Goal: Communication & Community: Answer question/provide support

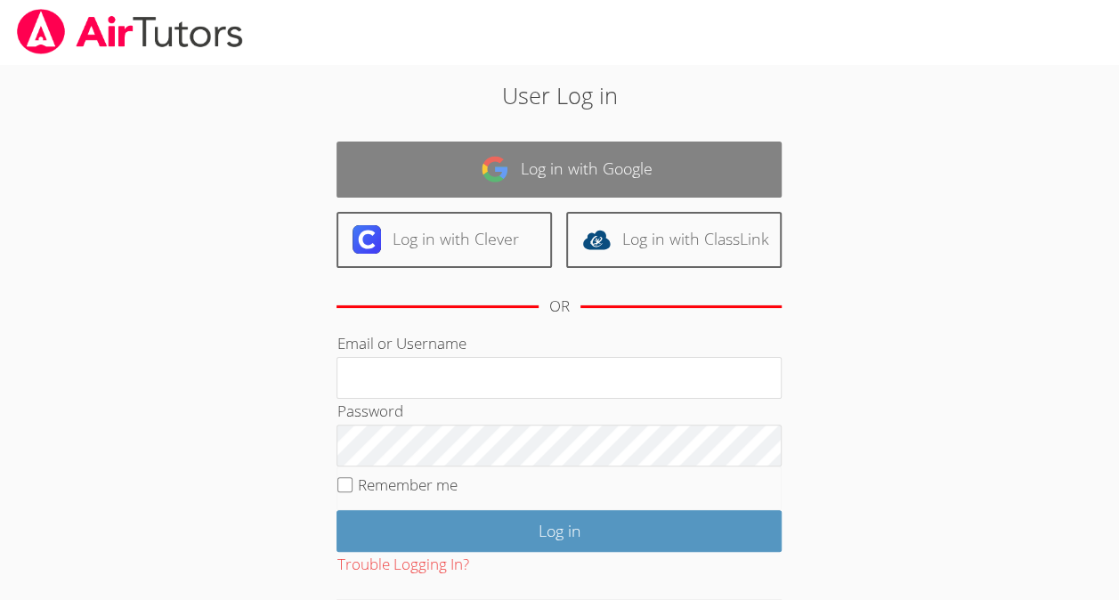
click at [483, 163] on img at bounding box center [495, 169] width 28 height 28
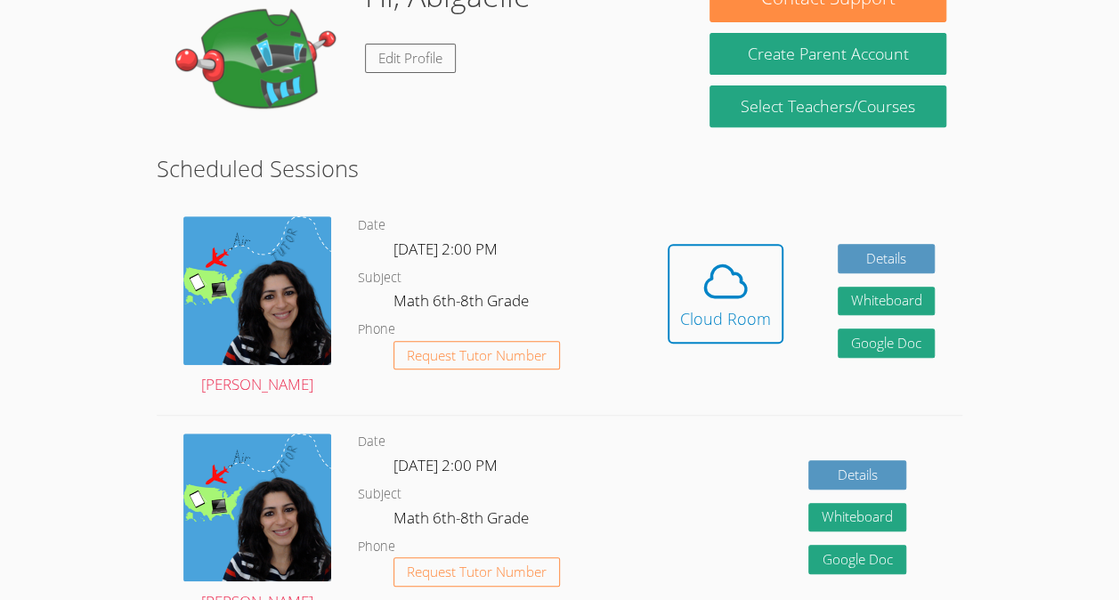
scroll to position [316, 0]
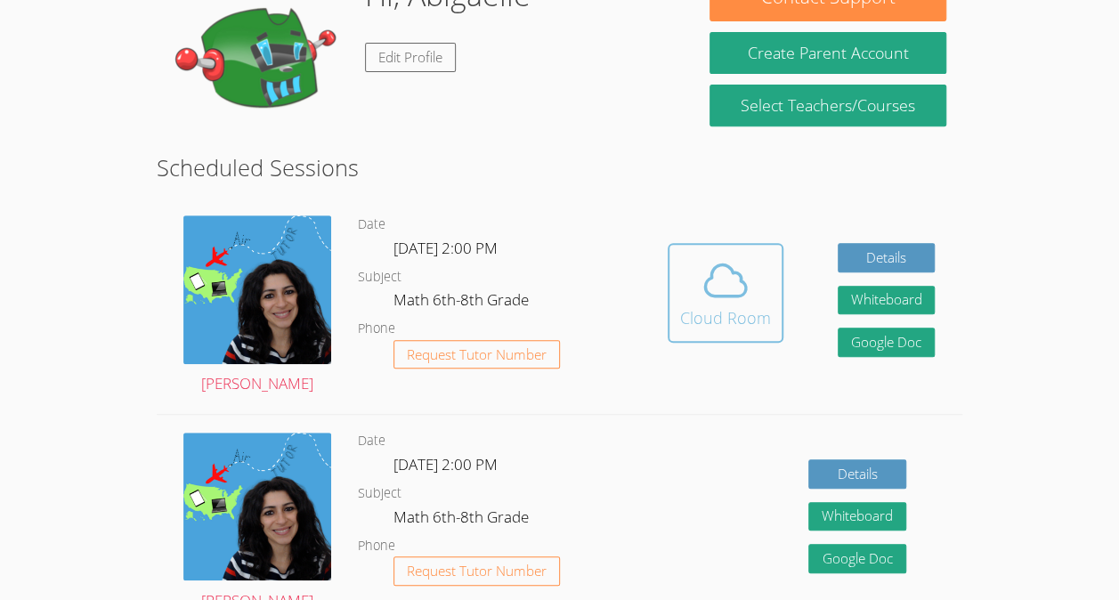
click at [734, 296] on icon at bounding box center [725, 280] width 41 height 31
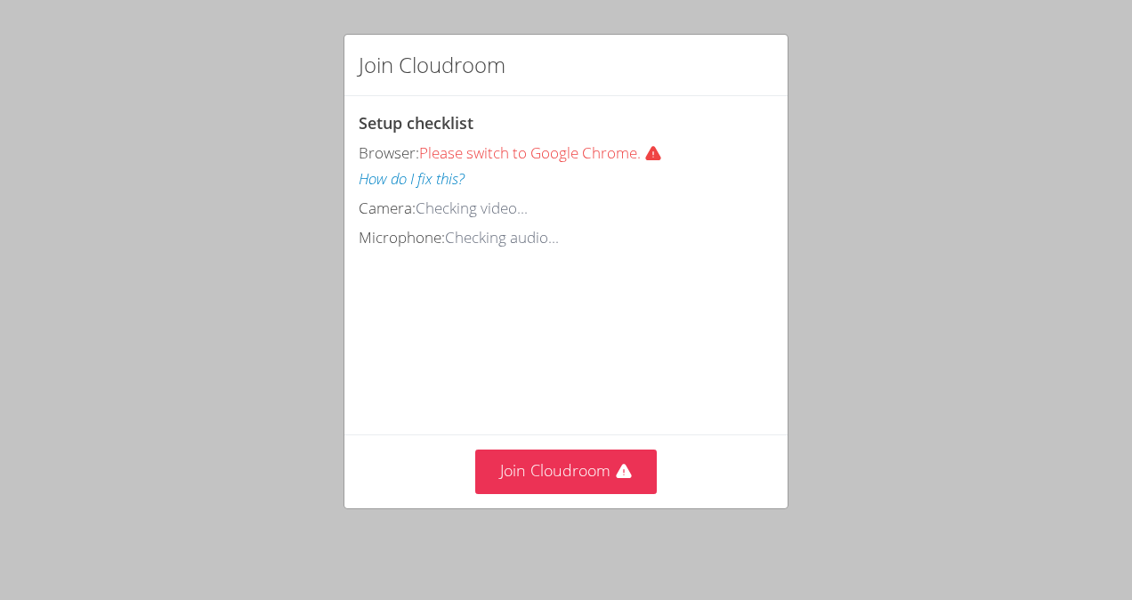
click at [586, 443] on div "Join Cloudroom" at bounding box center [565, 470] width 443 height 73
click at [590, 484] on button "Join Cloudroom" at bounding box center [566, 472] width 182 height 44
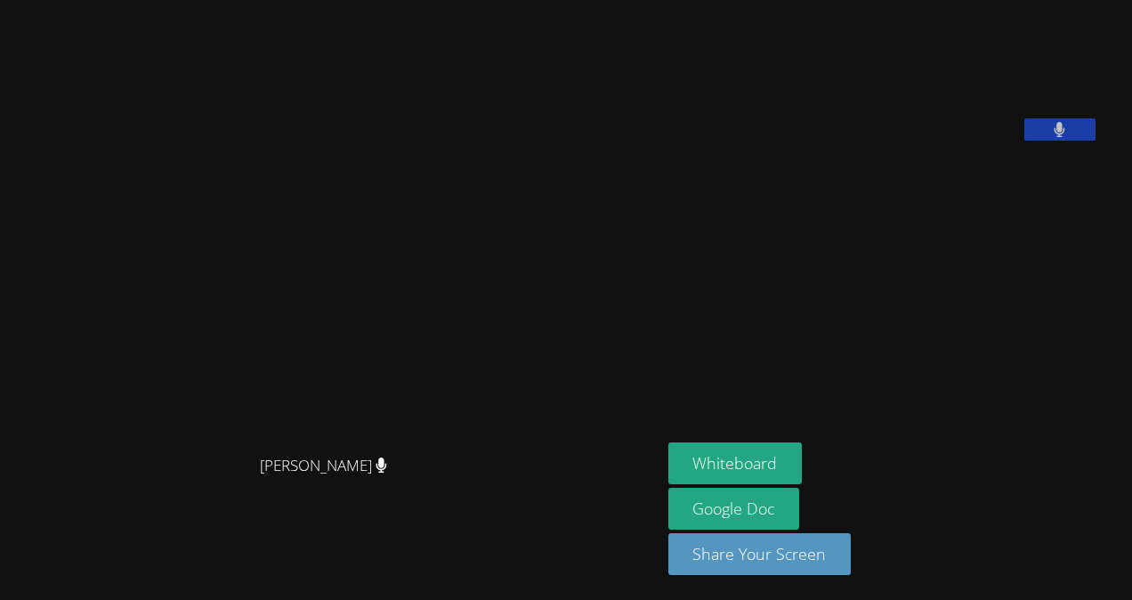
click at [1130, 392] on div "Maya Habou-Klimczak Maya Habou-Klimczak Abigaelle Poustin Whiteboard Google Doc…" at bounding box center [566, 300] width 1132 height 600
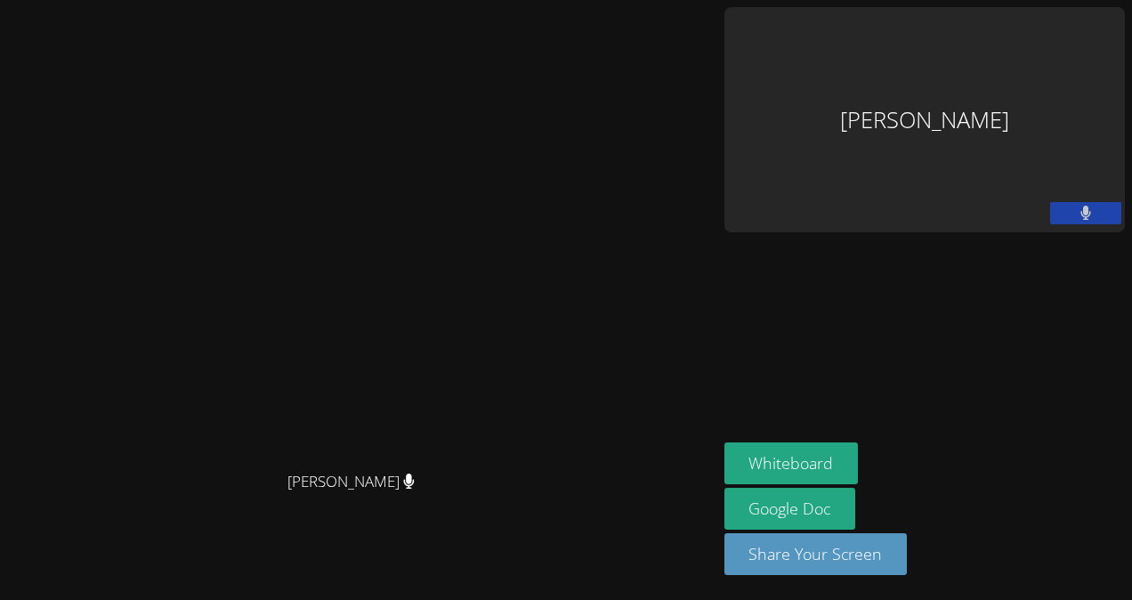
click at [1073, 72] on div "Abigaelle Poustin" at bounding box center [925, 119] width 401 height 225
click at [859, 458] on button "Whiteboard" at bounding box center [792, 463] width 134 height 42
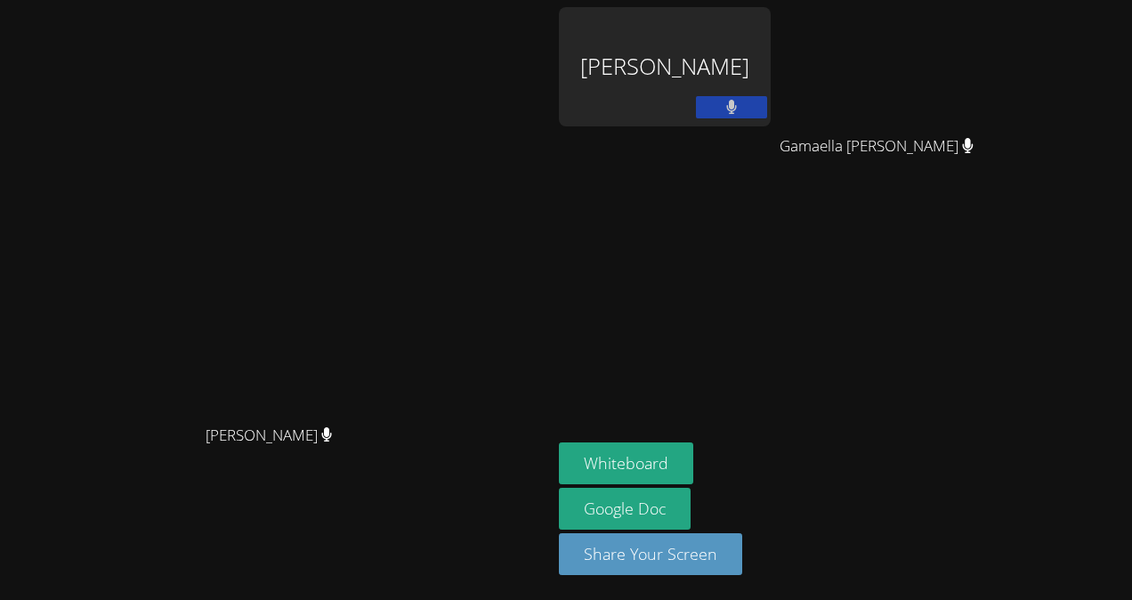
click at [771, 49] on div "Abigaelle Poustin" at bounding box center [665, 66] width 212 height 119
click at [771, 34] on div "Abigaelle Poustin" at bounding box center [665, 66] width 212 height 119
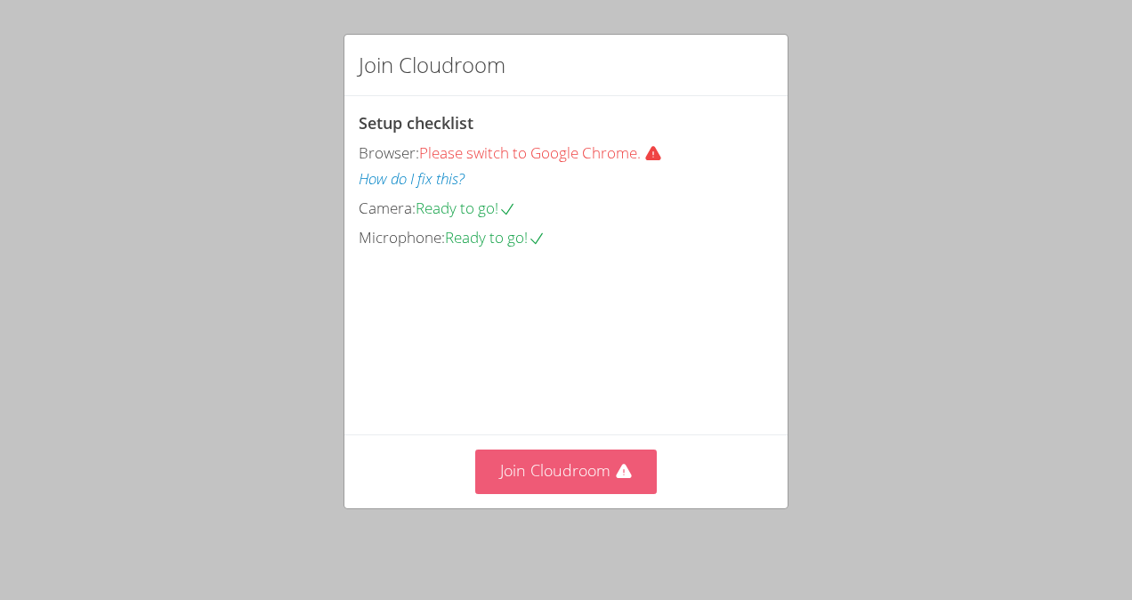
click at [589, 472] on button "Join Cloudroom" at bounding box center [566, 472] width 182 height 44
